Goal: Navigation & Orientation: Go to known website

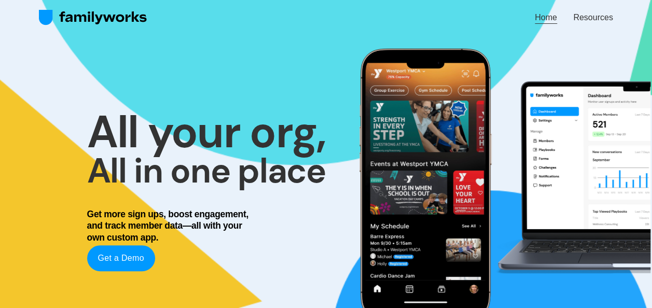
click at [541, 16] on link "Home" at bounding box center [545, 17] width 22 height 14
click at [546, 17] on link "Home" at bounding box center [545, 17] width 22 height 14
